Goal: Information Seeking & Learning: Find specific fact

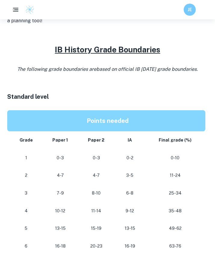
scroll to position [317, 0]
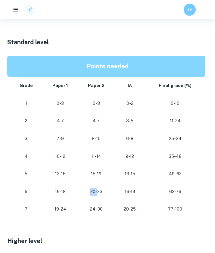
drag, startPoint x: 90, startPoint y: 190, endPoint x: 98, endPoint y: 190, distance: 8.1
click at [98, 190] on p "20-23" at bounding box center [96, 192] width 27 height 8
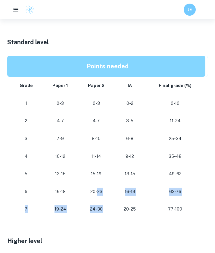
drag, startPoint x: 98, startPoint y: 189, endPoint x: 104, endPoint y: 208, distance: 20.4
click at [104, 208] on tbody "Grade Paper 1 Paper 2 IA Final grade (%) 1 0-3 0-3 0-2 0-10 2 4-7 4-7 3-5 11-24…" at bounding box center [107, 147] width 201 height 141
click at [104, 209] on p "24-30" at bounding box center [96, 209] width 27 height 8
click at [97, 177] on td "15-19" at bounding box center [96, 174] width 37 height 18
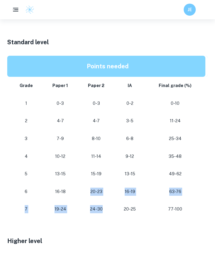
drag, startPoint x: 90, startPoint y: 189, endPoint x: 106, endPoint y: 206, distance: 23.9
click at [106, 206] on tbody "Grade Paper 1 Paper 2 IA Final grade (%) 1 0-3 0-3 0-2 0-10 2 4-7 4-7 3-5 11-24…" at bounding box center [107, 147] width 201 height 141
click at [106, 218] on p at bounding box center [107, 222] width 201 height 9
drag, startPoint x: 90, startPoint y: 189, endPoint x: 103, endPoint y: 205, distance: 21.2
click at [103, 205] on tbody "Grade Paper 1 Paper 2 IA Final grade (%) 1 0-3 0-3 0-2 0-10 2 4-7 4-7 3-5 11-24…" at bounding box center [107, 147] width 201 height 141
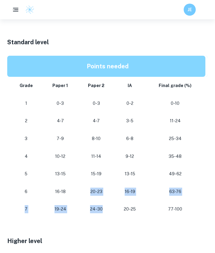
click at [103, 207] on p "24-30" at bounding box center [96, 209] width 27 height 8
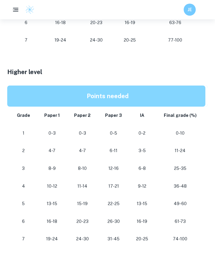
scroll to position [503, 0]
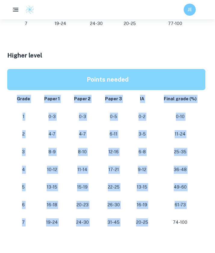
drag, startPoint x: 151, startPoint y: 218, endPoint x: 134, endPoint y: 81, distance: 138.9
click at [134, 80] on table "Points needed Grade Paper 1 Paper 2 Paper 3 IA Final grade (%) 1 0-3 0-3 0-5 0-…" at bounding box center [107, 150] width 201 height 163
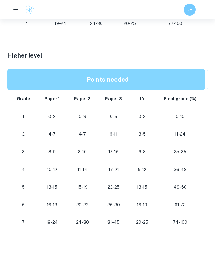
click at [139, 61] on p at bounding box center [107, 64] width 201 height 9
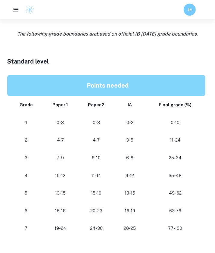
scroll to position [298, 0]
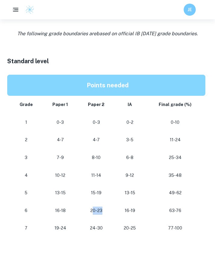
drag, startPoint x: 93, startPoint y: 207, endPoint x: 105, endPoint y: 207, distance: 12.4
click at [105, 207] on p "20-23" at bounding box center [96, 211] width 27 height 8
drag, startPoint x: 20, startPoint y: 204, endPoint x: 122, endPoint y: 205, distance: 102.2
click at [122, 205] on tr "[PHONE_NUMBER] [PHONE_NUMBER]" at bounding box center [107, 211] width 201 height 18
click at [183, 242] on p at bounding box center [107, 241] width 201 height 9
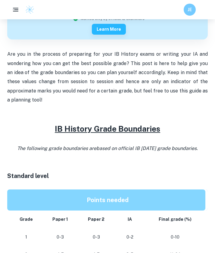
scroll to position [248, 0]
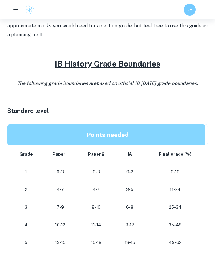
click at [151, 92] on p at bounding box center [107, 92] width 201 height 9
